Goal: Find specific page/section: Find specific page/section

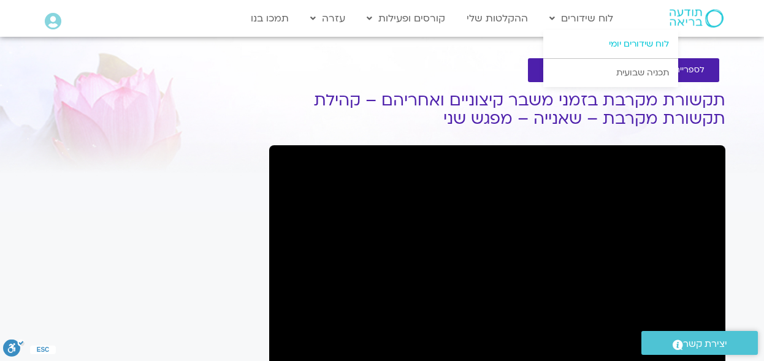
click at [632, 42] on link "לוח שידורים יומי" at bounding box center [611, 44] width 135 height 28
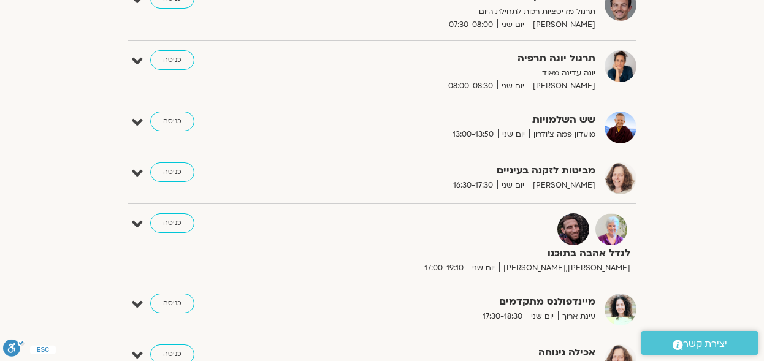
scroll to position [450, 0]
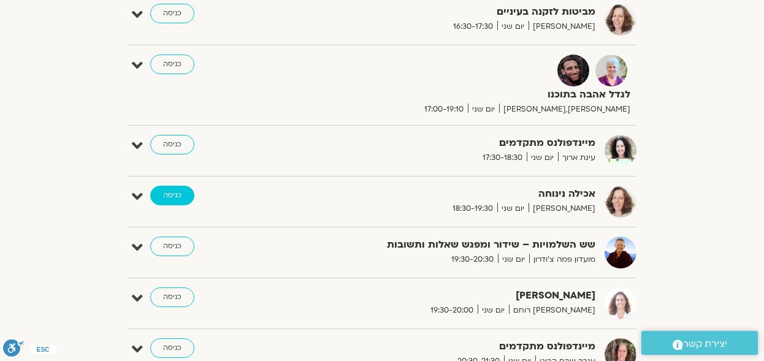
click at [177, 194] on link "כניסה" at bounding box center [172, 196] width 44 height 20
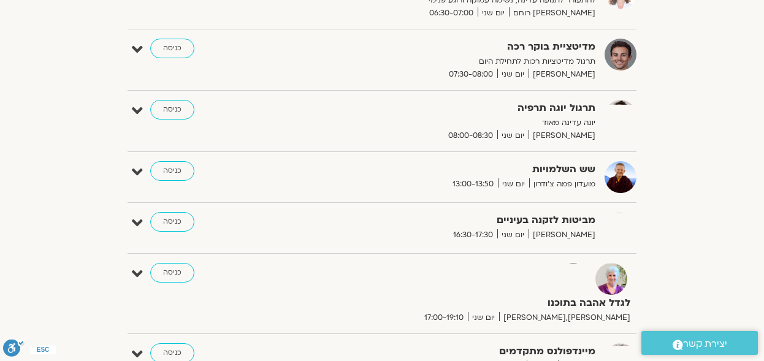
scroll to position [115, 0]
